Goal: Task Accomplishment & Management: Manage account settings

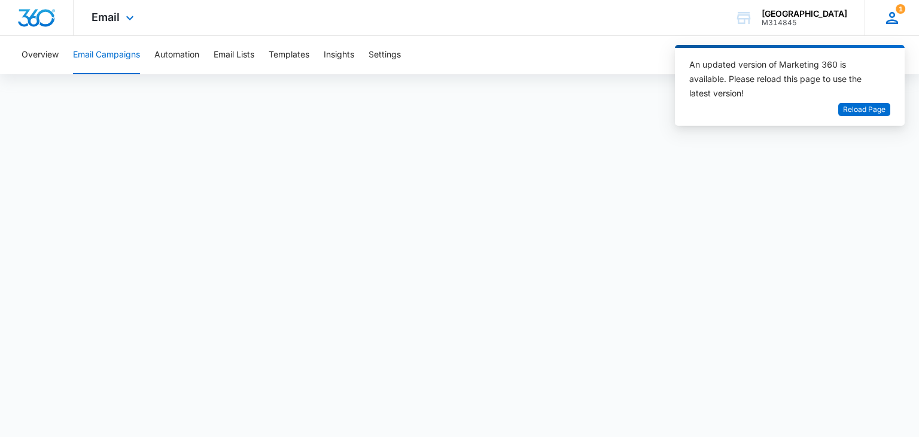
click at [893, 23] on icon at bounding box center [892, 18] width 12 height 12
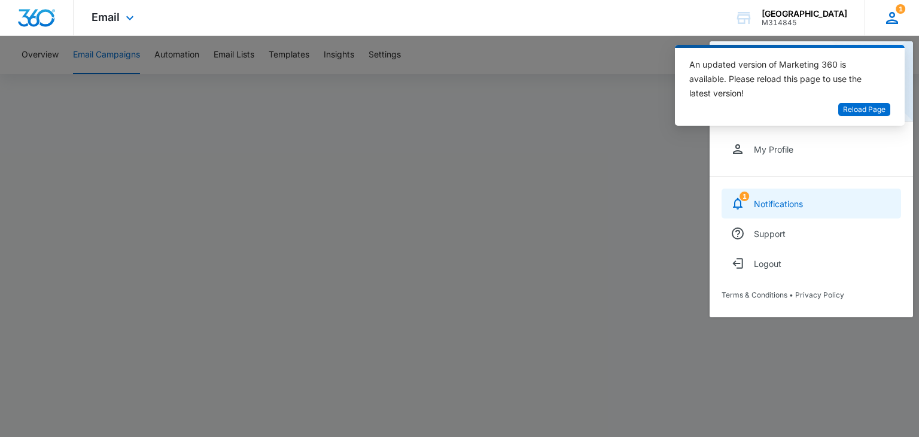
click at [807, 198] on link "1 Notifications" at bounding box center [812, 203] width 180 height 30
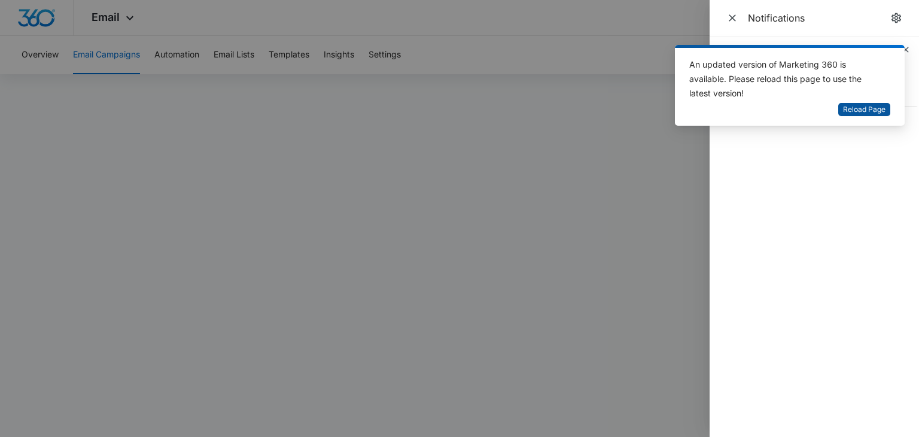
click at [869, 115] on span "Reload Page" at bounding box center [864, 109] width 42 height 11
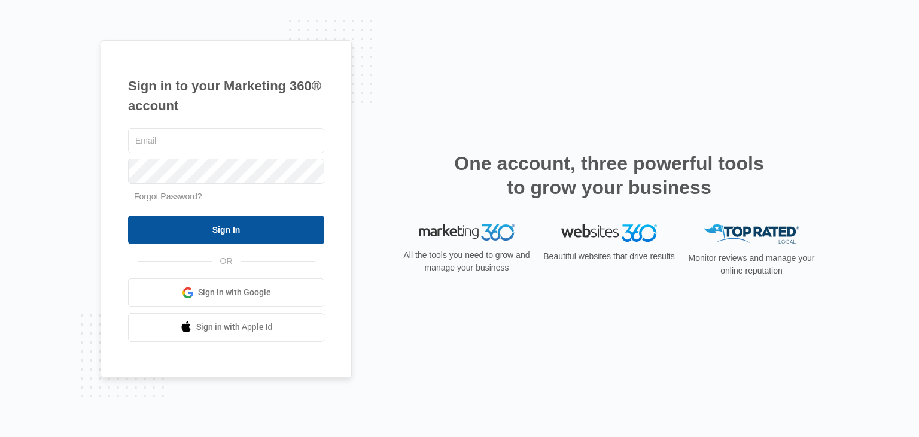
type input "[EMAIL_ADDRESS][DOMAIN_NAME]"
click at [249, 217] on input "Sign In" at bounding box center [226, 229] width 196 height 29
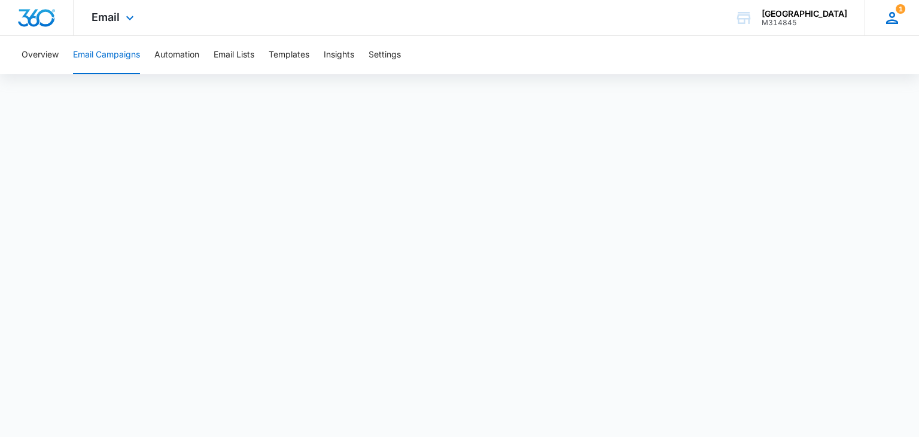
click at [890, 7] on div "1 NF [PERSON_NAME] [EMAIL_ADDRESS][DOMAIN_NAME] My Profile 1 Notifications Supp…" at bounding box center [892, 17] width 54 height 35
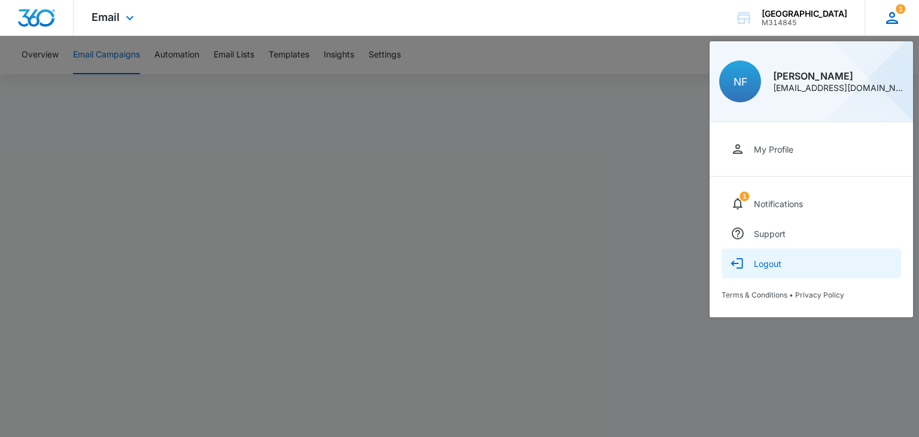
click at [773, 264] on div "Logout" at bounding box center [768, 264] width 28 height 10
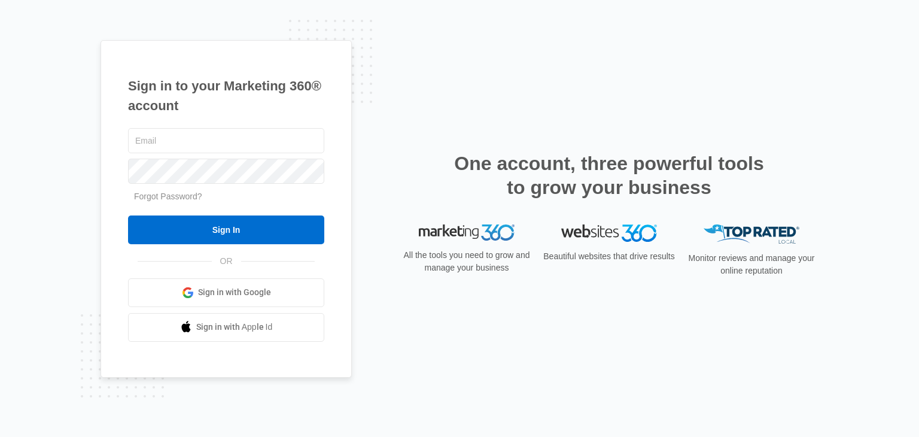
type input "[EMAIL_ADDRESS][DOMAIN_NAME]"
